Goal: Task Accomplishment & Management: Use online tool/utility

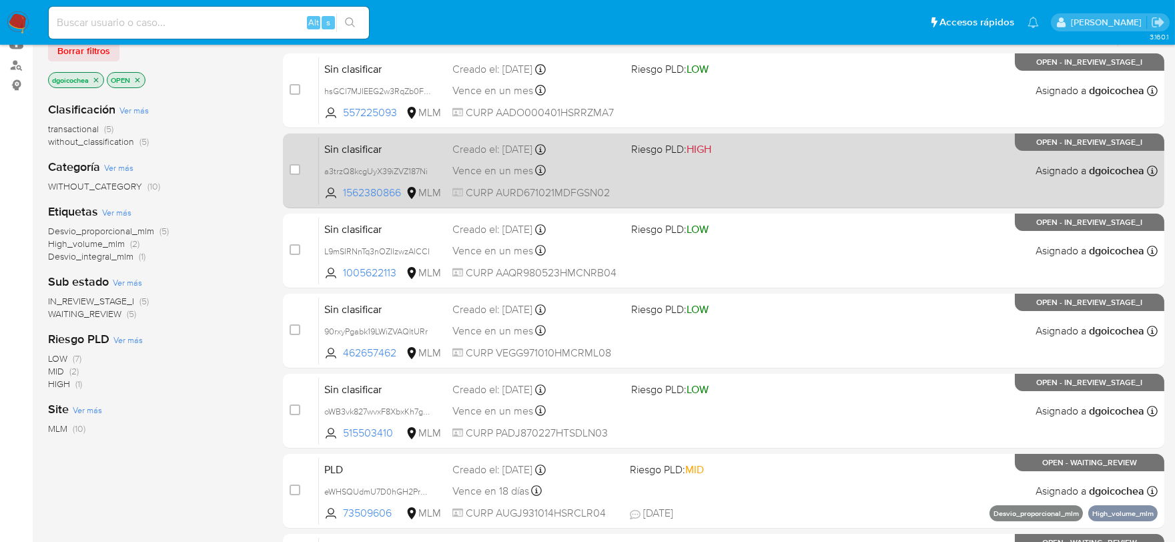
scroll to position [74, 0]
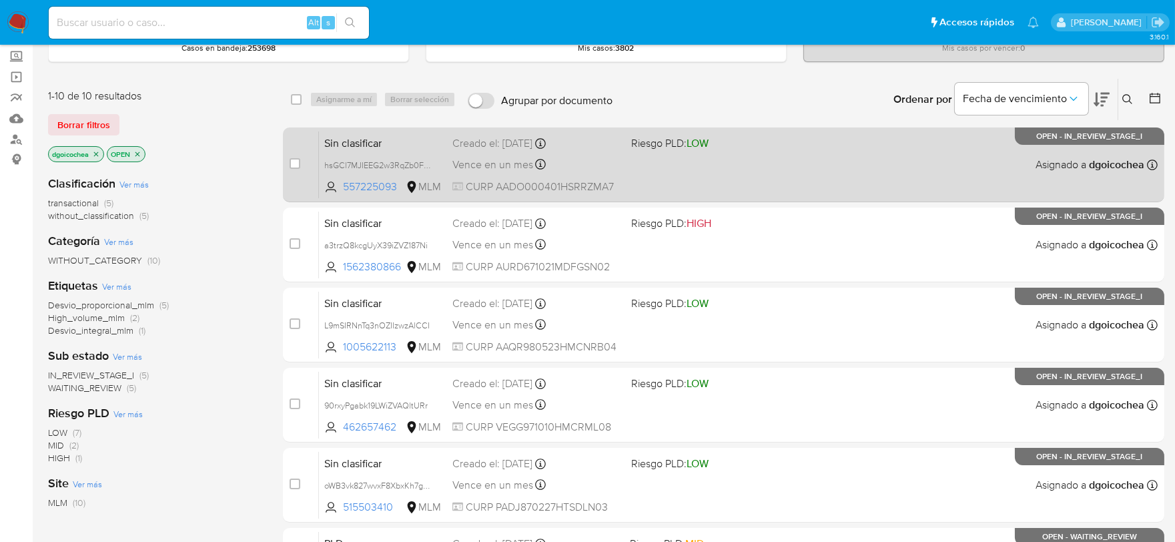
click at [329, 142] on span "Sin clasificar" at bounding box center [382, 141] width 117 height 17
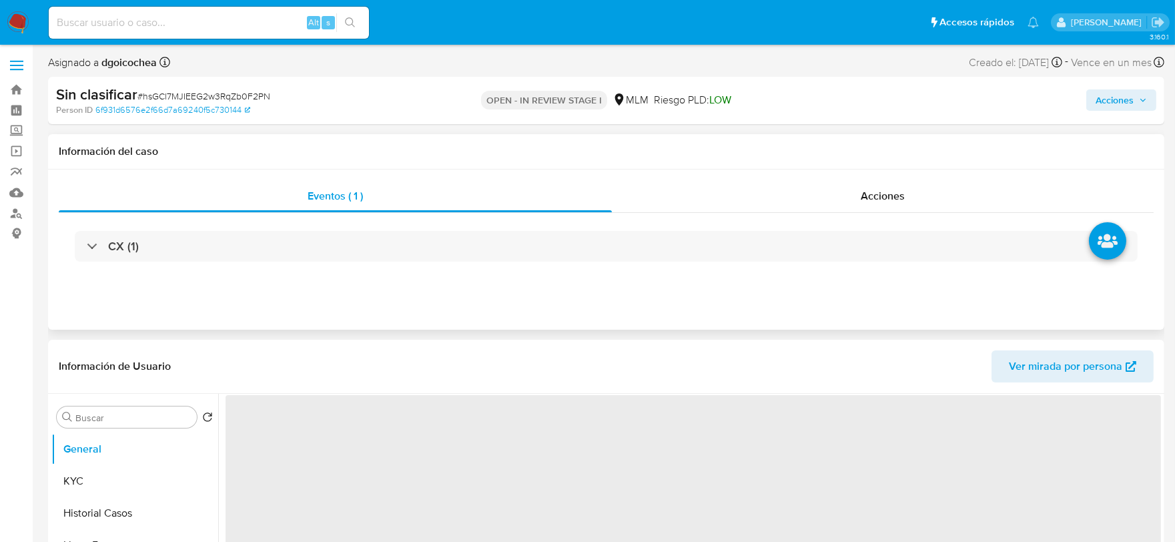
select select "10"
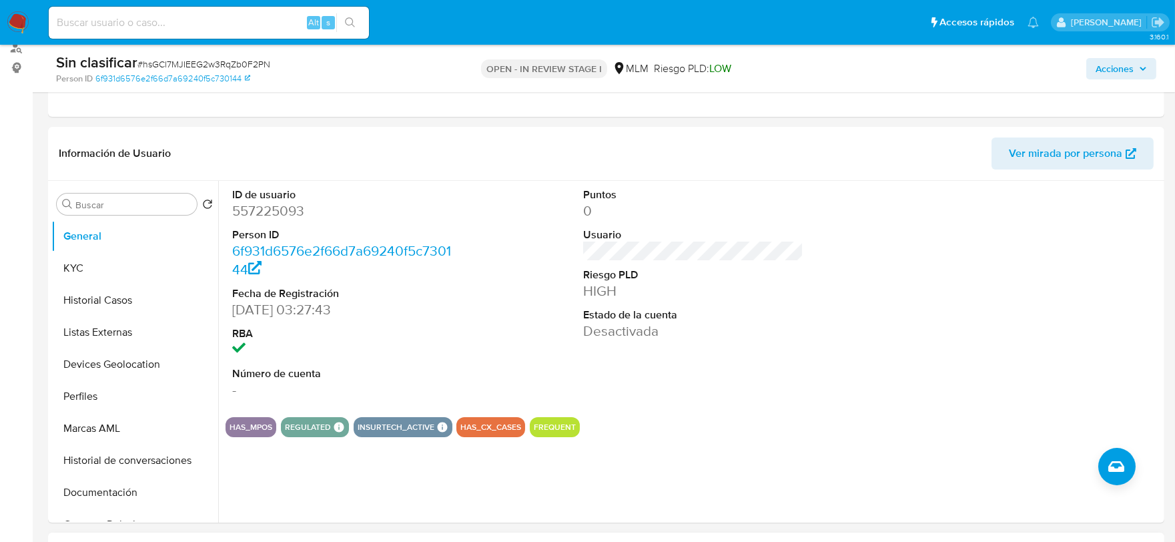
scroll to position [148, 0]
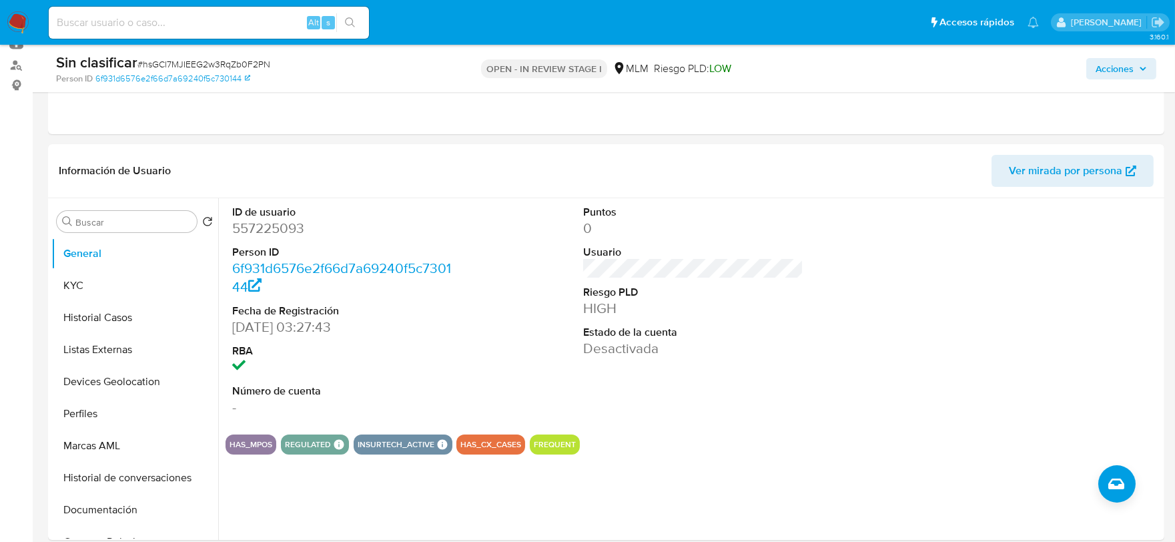
click at [1103, 59] on span "Acciones" at bounding box center [1115, 68] width 38 height 21
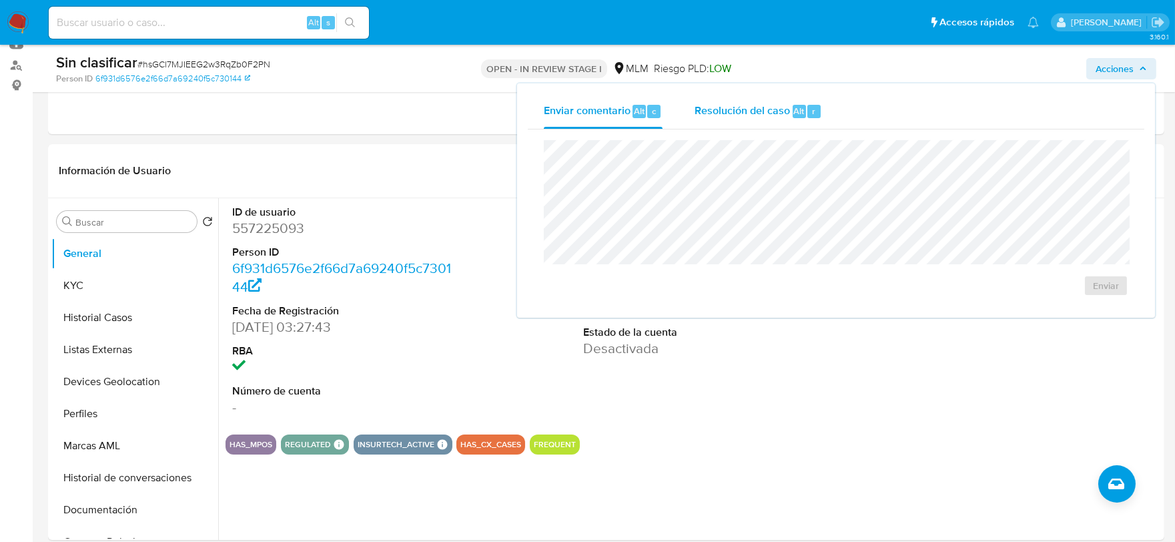
click at [710, 105] on span "Resolución del caso" at bounding box center [742, 110] width 95 height 15
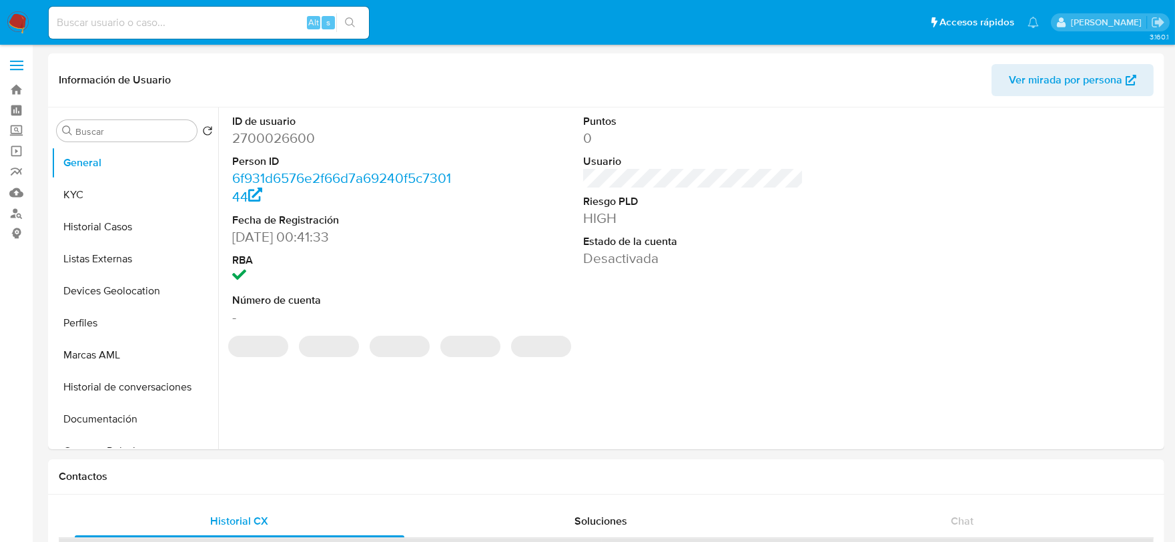
select select "10"
